Goal: Task Accomplishment & Management: Use online tool/utility

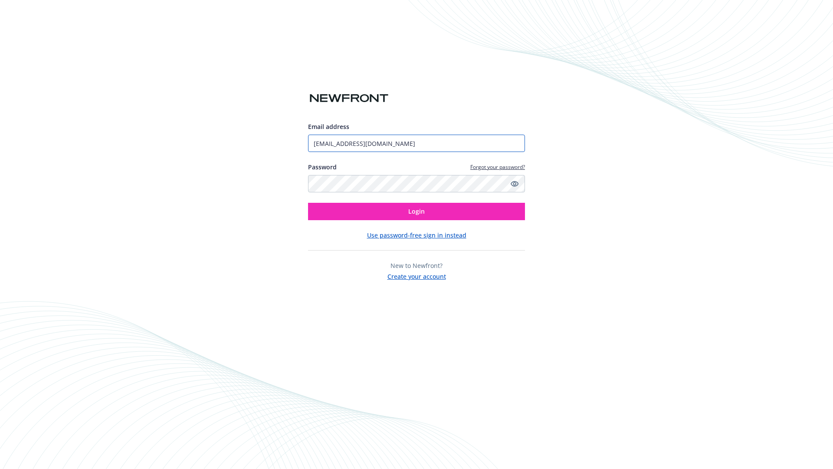
type input "[EMAIL_ADDRESS][DOMAIN_NAME]"
click at [417, 211] on span "Login" at bounding box center [416, 211] width 16 height 8
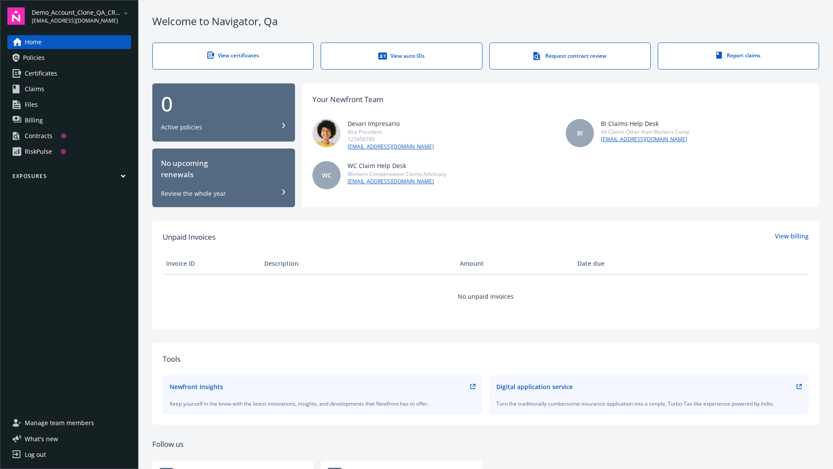
click at [81, 16] on span "Demo_Account_Clone_QA_CR_Tests_Prospect" at bounding box center [76, 12] width 89 height 9
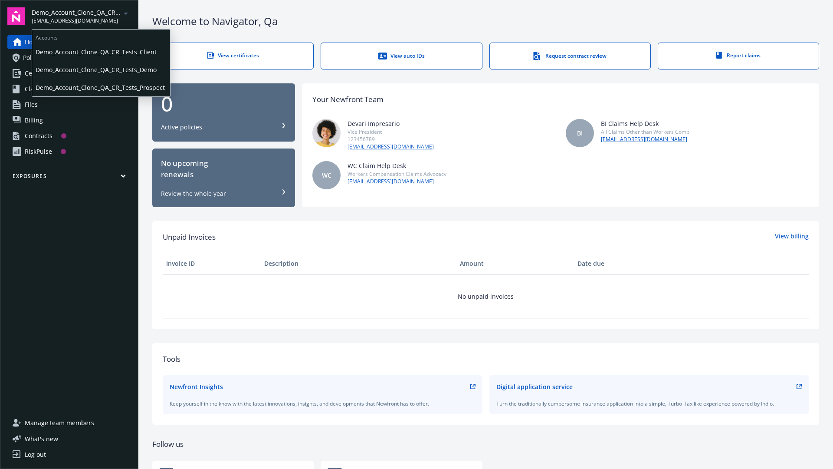
click at [100, 52] on span "Demo_Account_Clone_QA_CR_Tests_Client" at bounding box center [101, 52] width 131 height 18
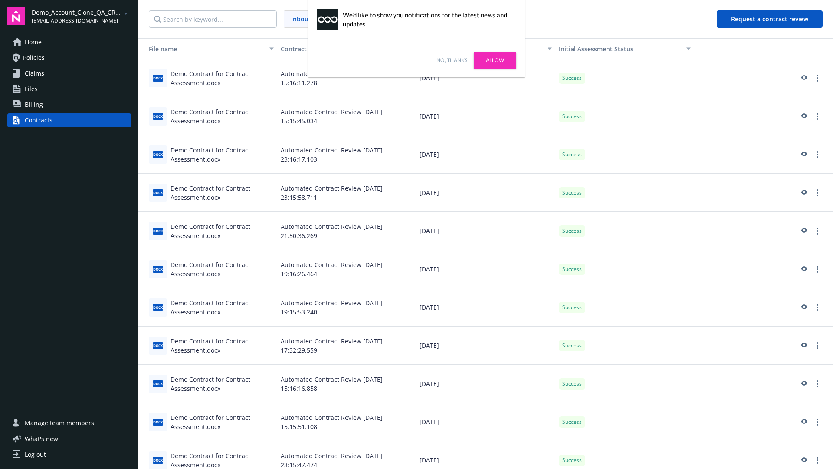
click at [452, 60] on link "No, thanks" at bounding box center [452, 60] width 31 height 8
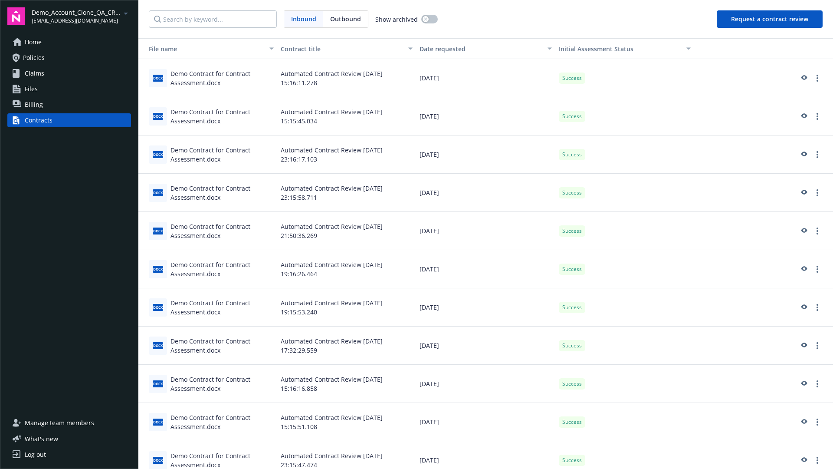
click at [770, 19] on button "Request a contract review" at bounding box center [770, 18] width 106 height 17
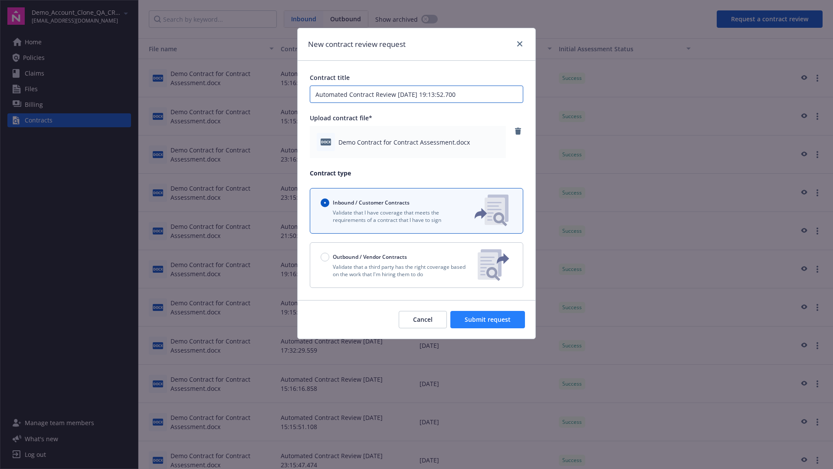
type input "Automated Contract Review [DATE] 19:13:52.700"
click at [488, 319] on span "Submit request" at bounding box center [488, 319] width 46 height 8
